Goal: Participate in discussion

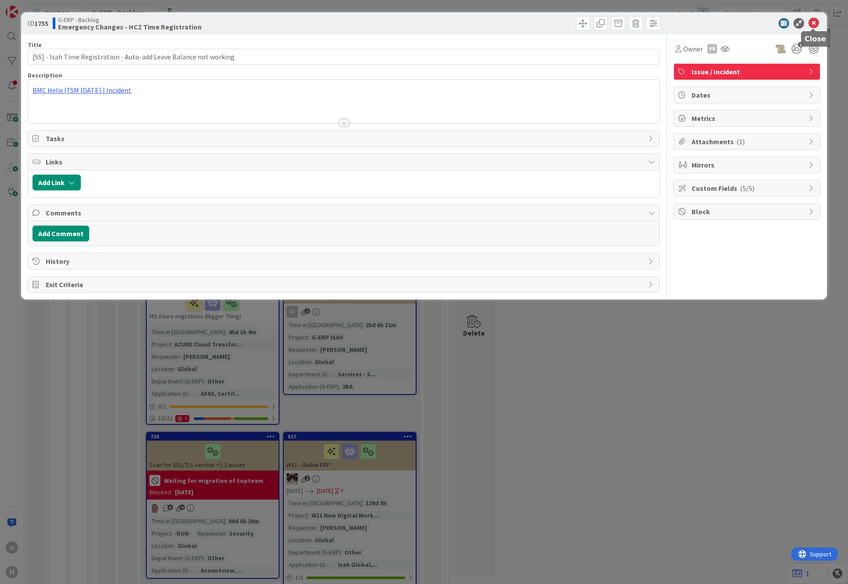
click at [752, 25] on icon at bounding box center [814, 23] width 11 height 11
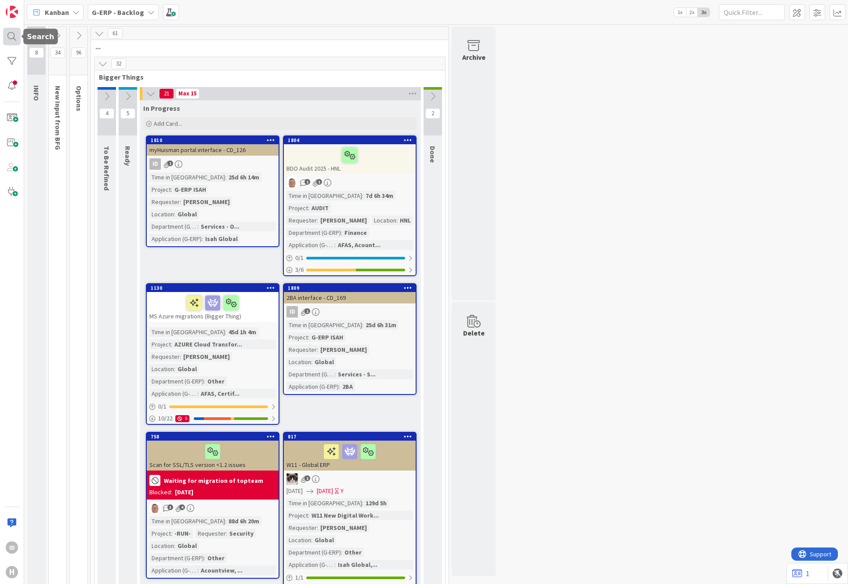
click at [15, 40] on div at bounding box center [12, 37] width 18 height 18
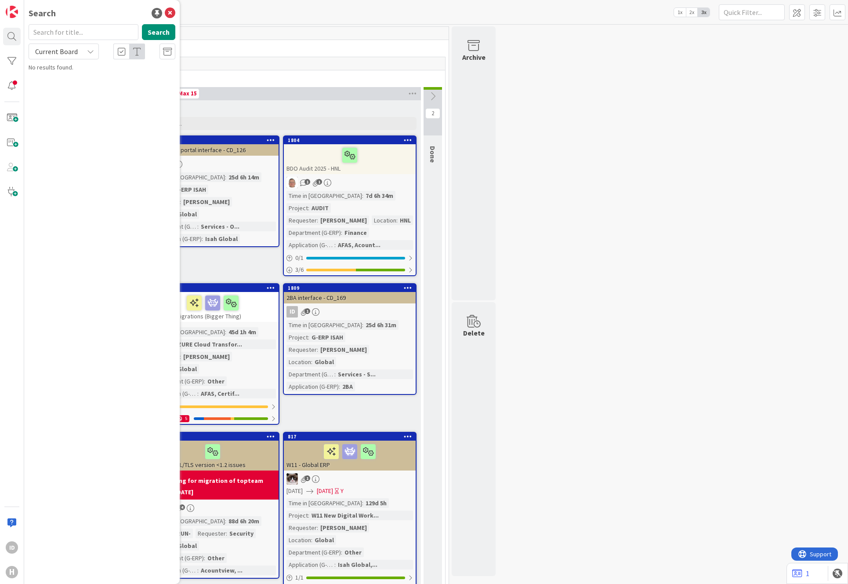
click at [60, 37] on input "text" at bounding box center [84, 32] width 110 height 16
type input "1653"
click at [63, 45] on span "Current Board" at bounding box center [56, 51] width 46 height 12
click at [52, 90] on span "All Boards" at bounding box center [78, 87] width 91 height 13
click at [84, 80] on span "HCN / HNL Easy invoices follow-up requirements (Other document process)" at bounding box center [95, 81] width 109 height 17
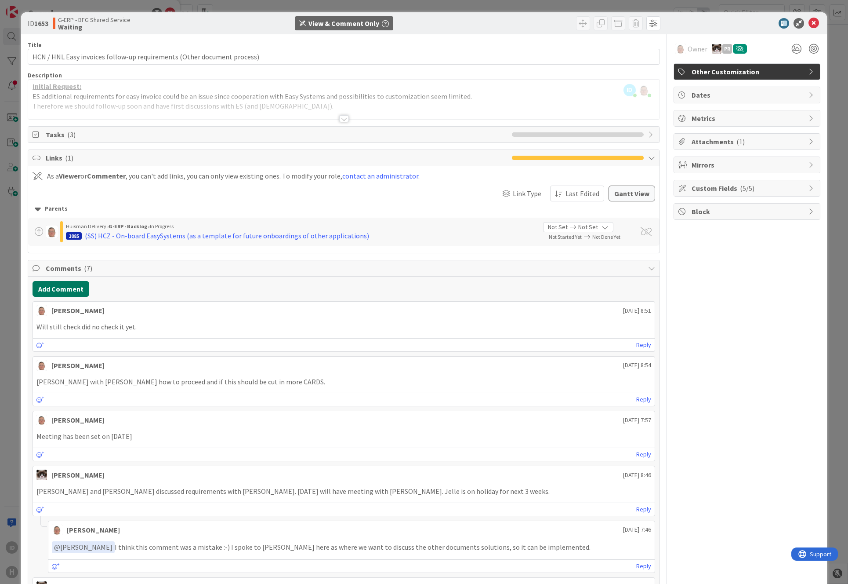
click at [78, 289] on button "Add Comment" at bounding box center [61, 289] width 57 height 16
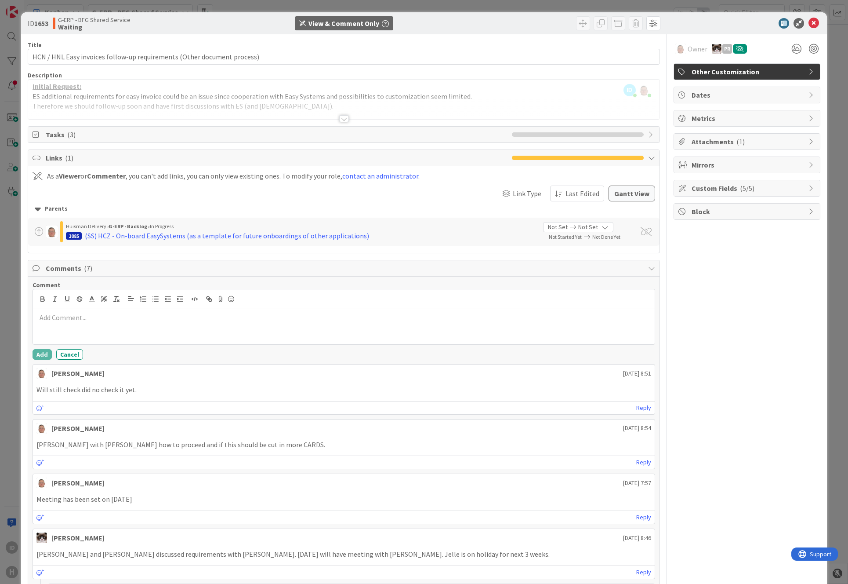
click at [344, 122] on div "Title 71 / 128 HCN / HNL Easy invoices follow-up requirements (Other document p…" at bounding box center [344, 416] width 633 height 764
click at [339, 119] on div at bounding box center [344, 118] width 10 height 7
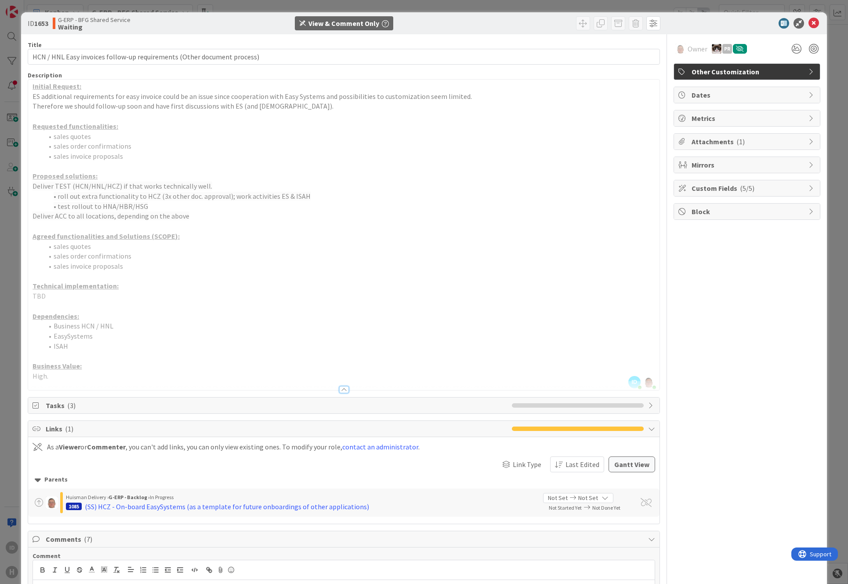
scroll to position [163, 0]
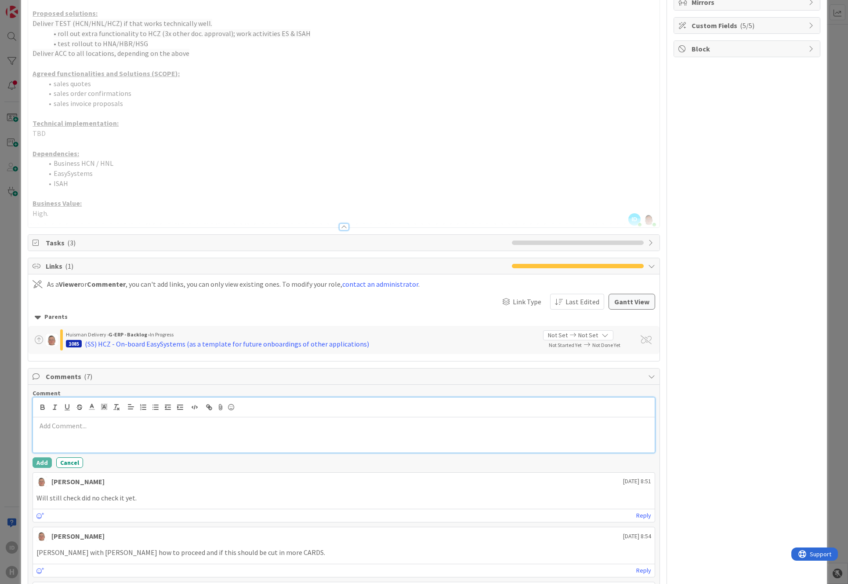
click at [135, 434] on div at bounding box center [344, 434] width 622 height 35
click at [135, 416] on div at bounding box center [344, 407] width 622 height 20
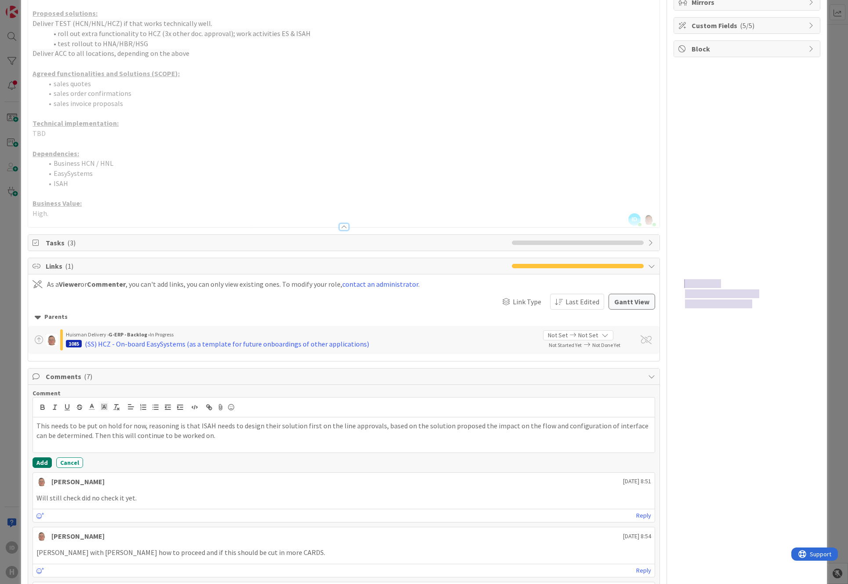
click at [40, 466] on button "Add" at bounding box center [42, 462] width 19 height 11
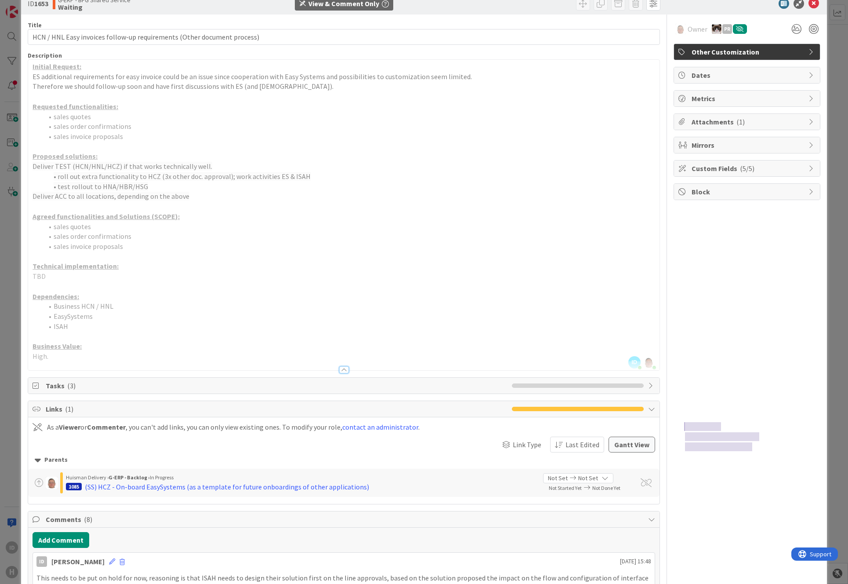
scroll to position [0, 0]
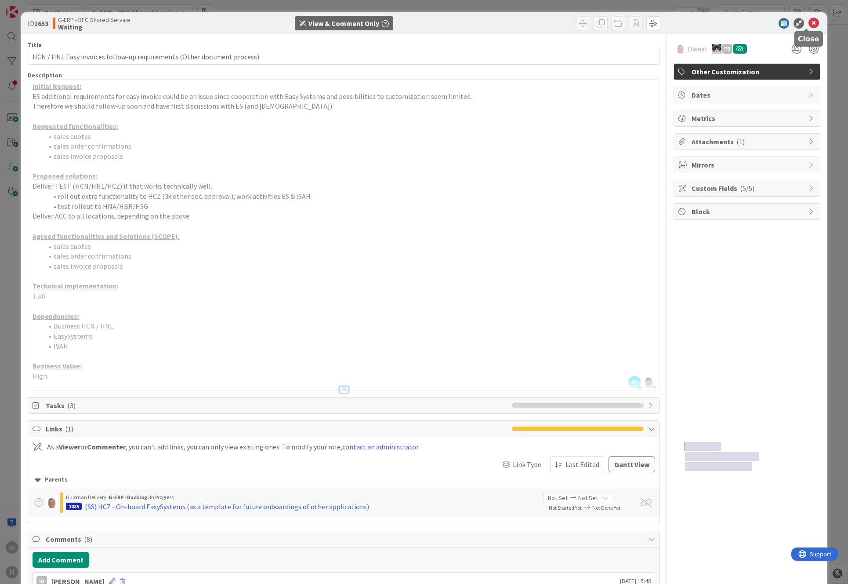
click at [752, 19] on icon at bounding box center [814, 23] width 11 height 11
